Goal: Navigation & Orientation: Find specific page/section

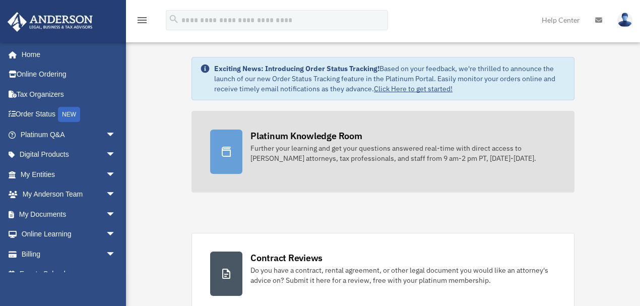
scroll to position [33, 0]
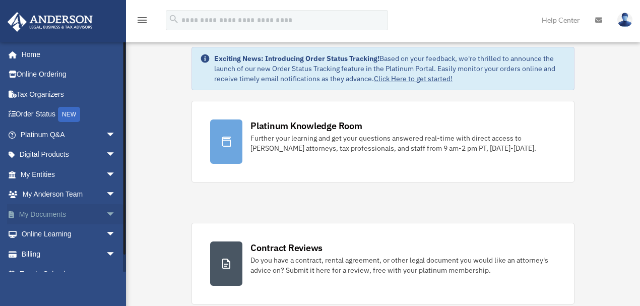
click at [54, 216] on link "My Documents arrow_drop_down" at bounding box center [69, 214] width 124 height 20
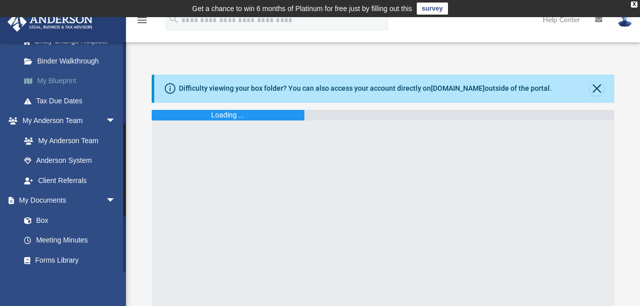
scroll to position [202, 0]
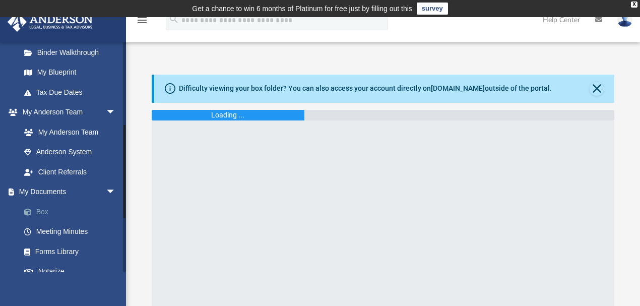
click at [39, 211] on link "Box" at bounding box center [72, 212] width 117 height 20
click at [44, 209] on link "Box" at bounding box center [72, 212] width 117 height 20
click at [439, 88] on link "[DOMAIN_NAME]" at bounding box center [458, 88] width 54 height 8
click at [61, 134] on link "My Anderson Team" at bounding box center [72, 132] width 117 height 20
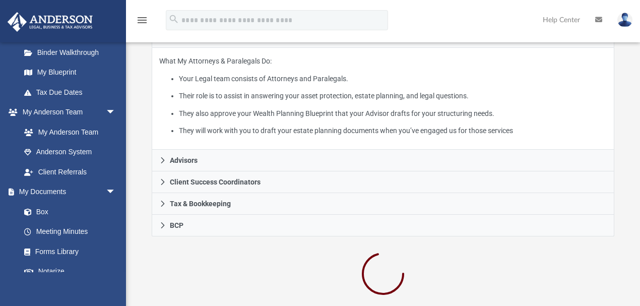
scroll to position [235, 0]
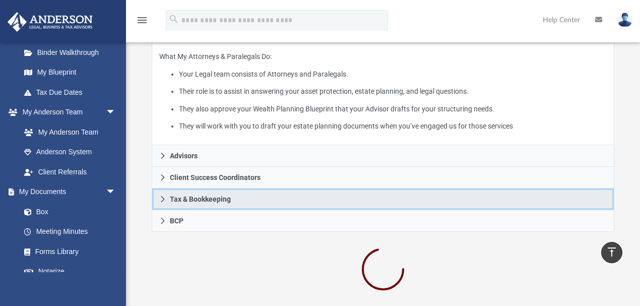
click at [233, 201] on link "Tax & Bookkeeping" at bounding box center [383, 199] width 462 height 22
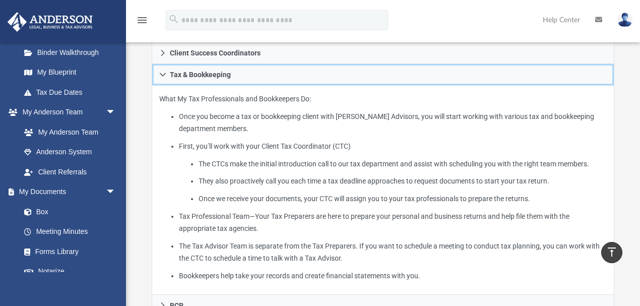
scroll to position [302, 0]
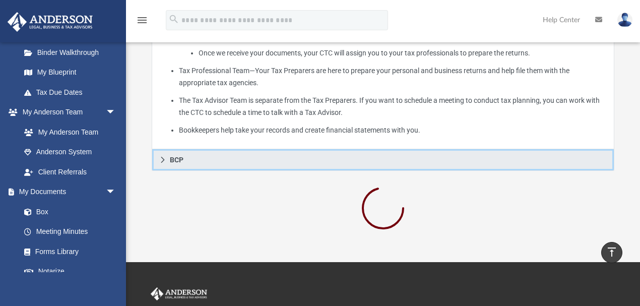
click at [205, 157] on link "BCP" at bounding box center [383, 160] width 462 height 22
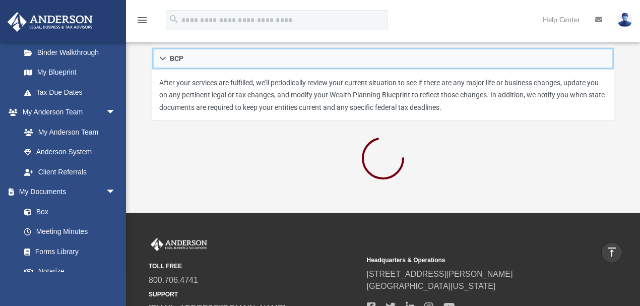
scroll to position [210, 0]
